Goal: Find specific page/section: Find specific page/section

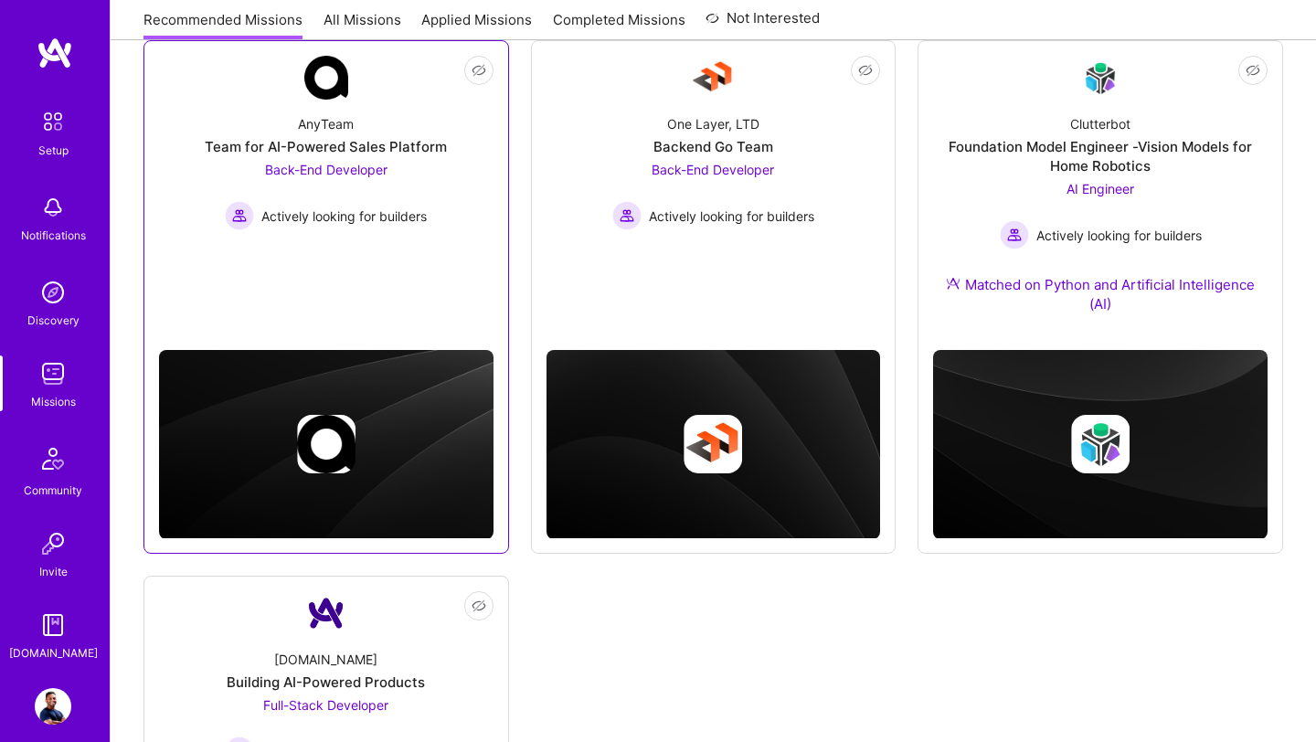
scroll to position [553, 0]
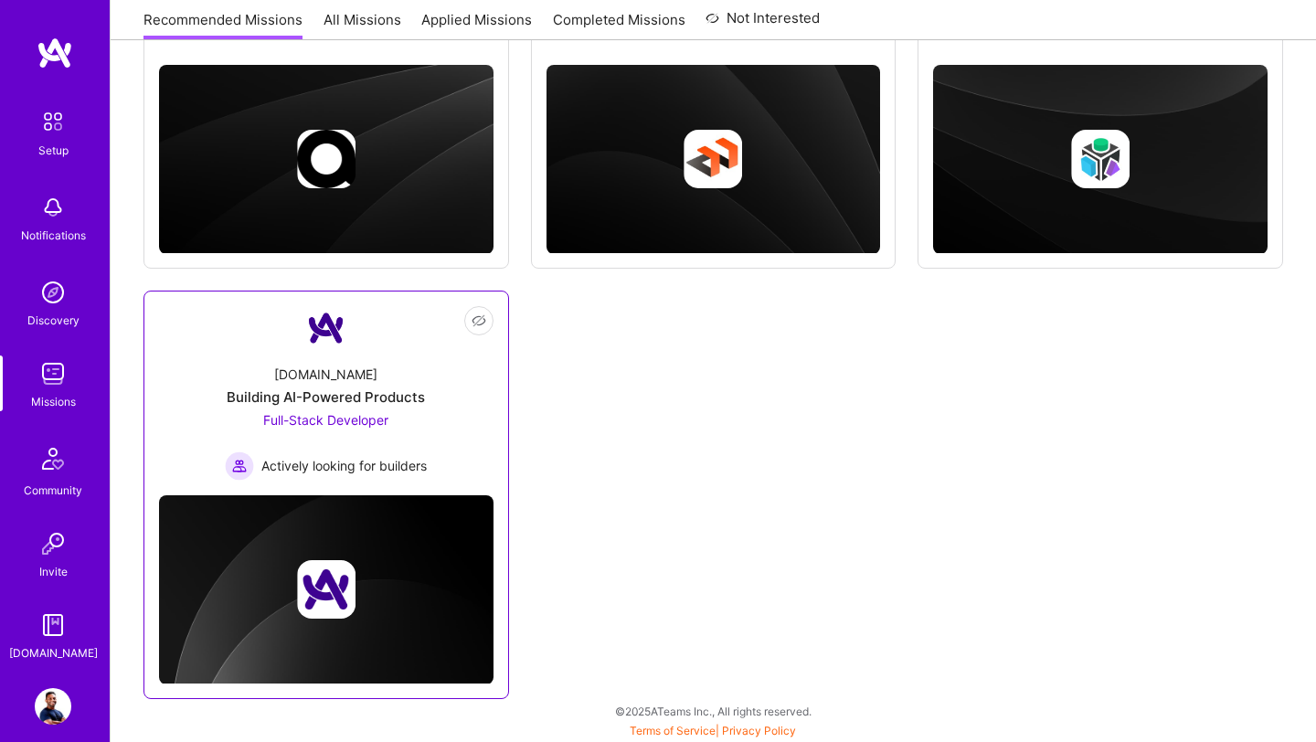
click at [356, 394] on div "Building AI-Powered Products" at bounding box center [326, 397] width 198 height 19
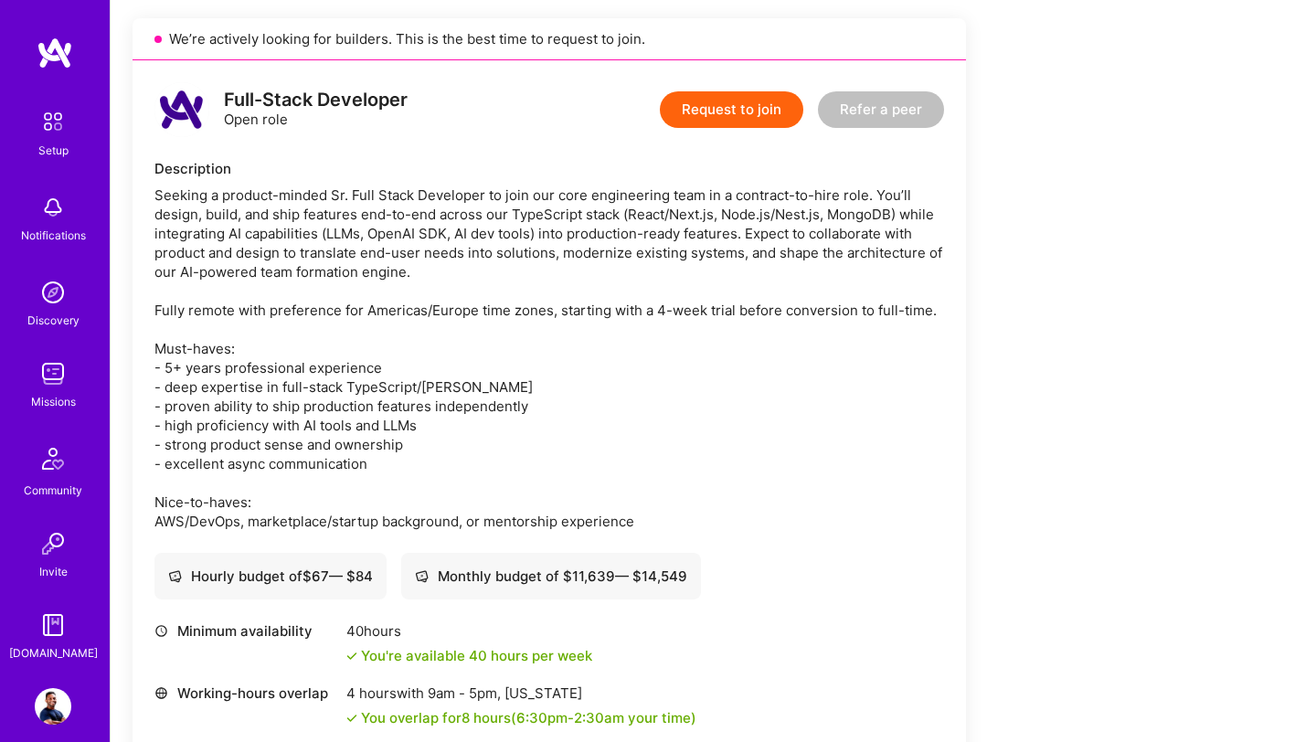
scroll to position [406, 0]
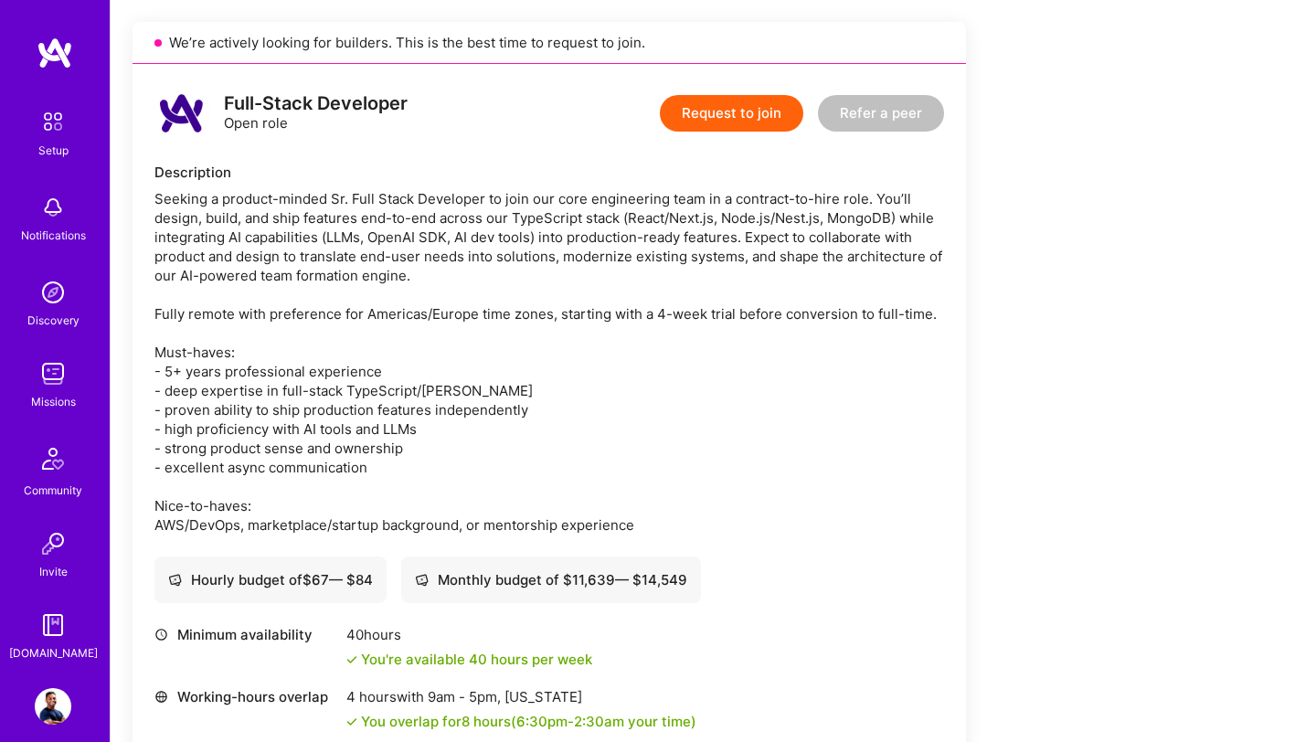
click at [49, 368] on img at bounding box center [53, 374] width 37 height 37
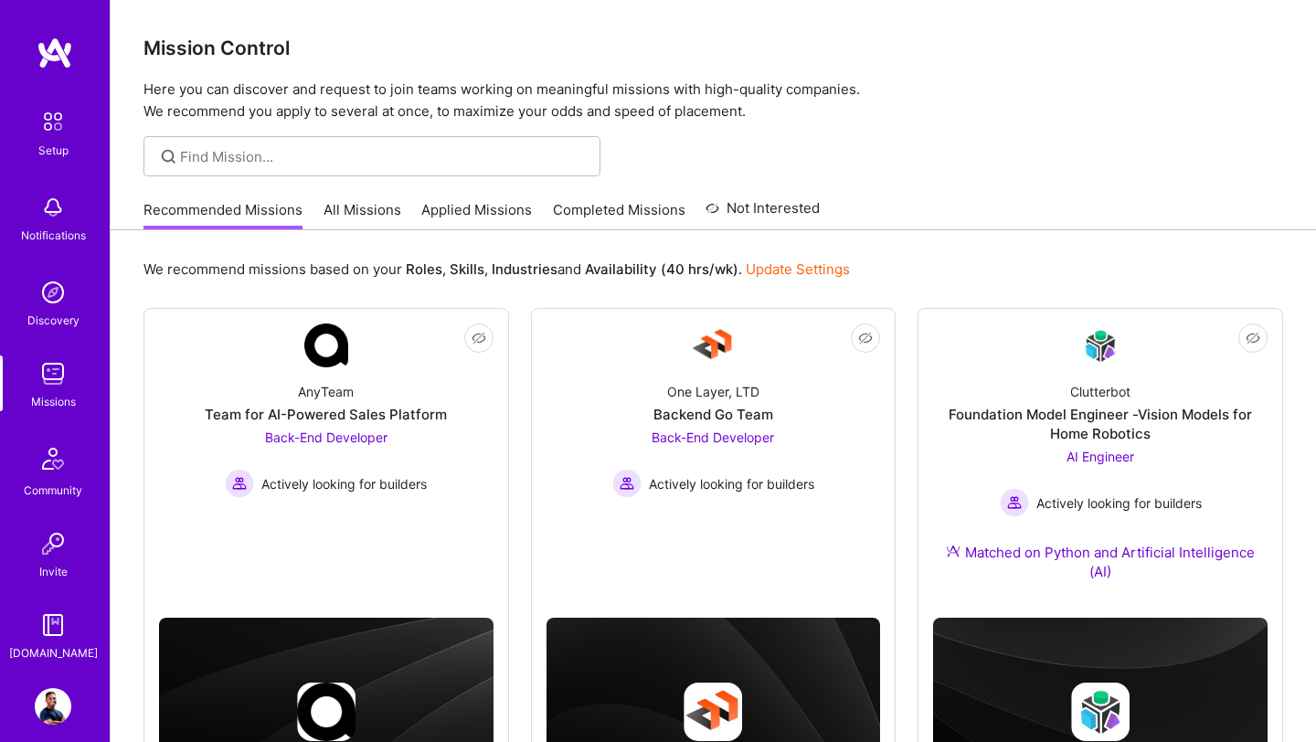
click at [367, 207] on link "All Missions" at bounding box center [363, 215] width 78 height 30
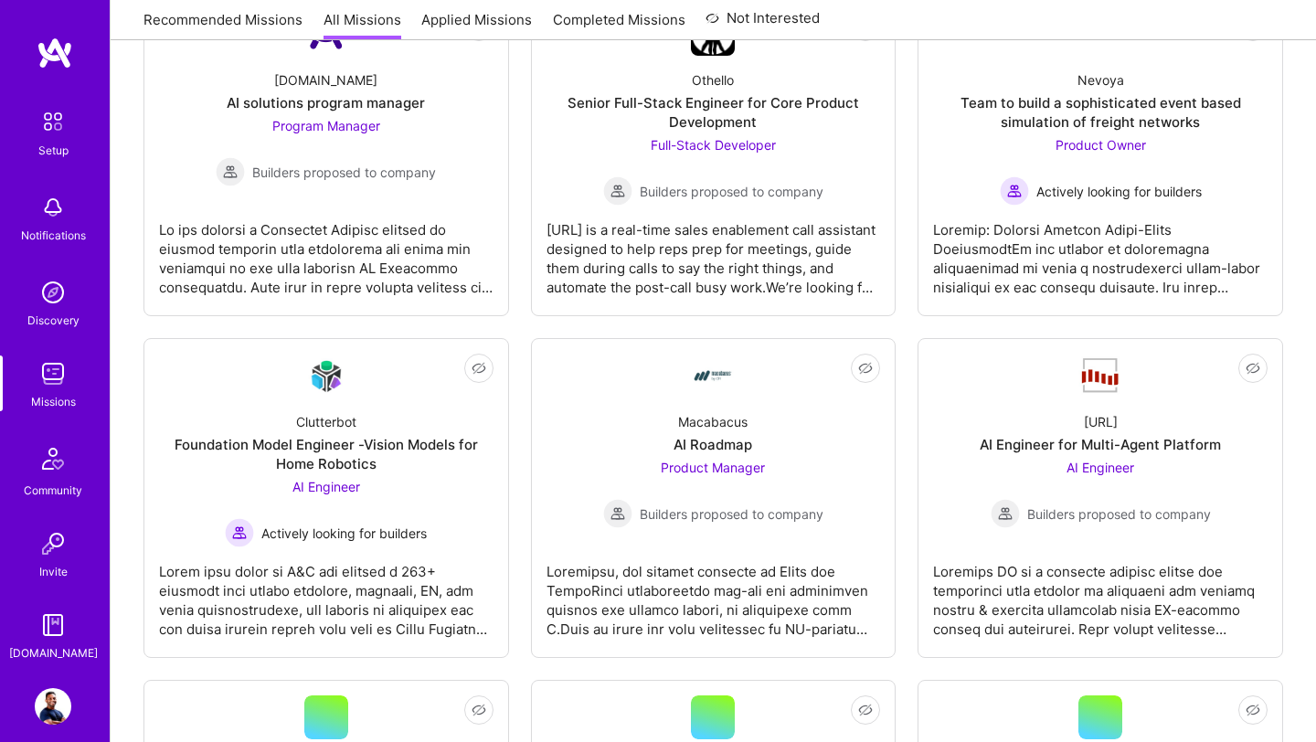
scroll to position [2042, 0]
